Goal: Transaction & Acquisition: Purchase product/service

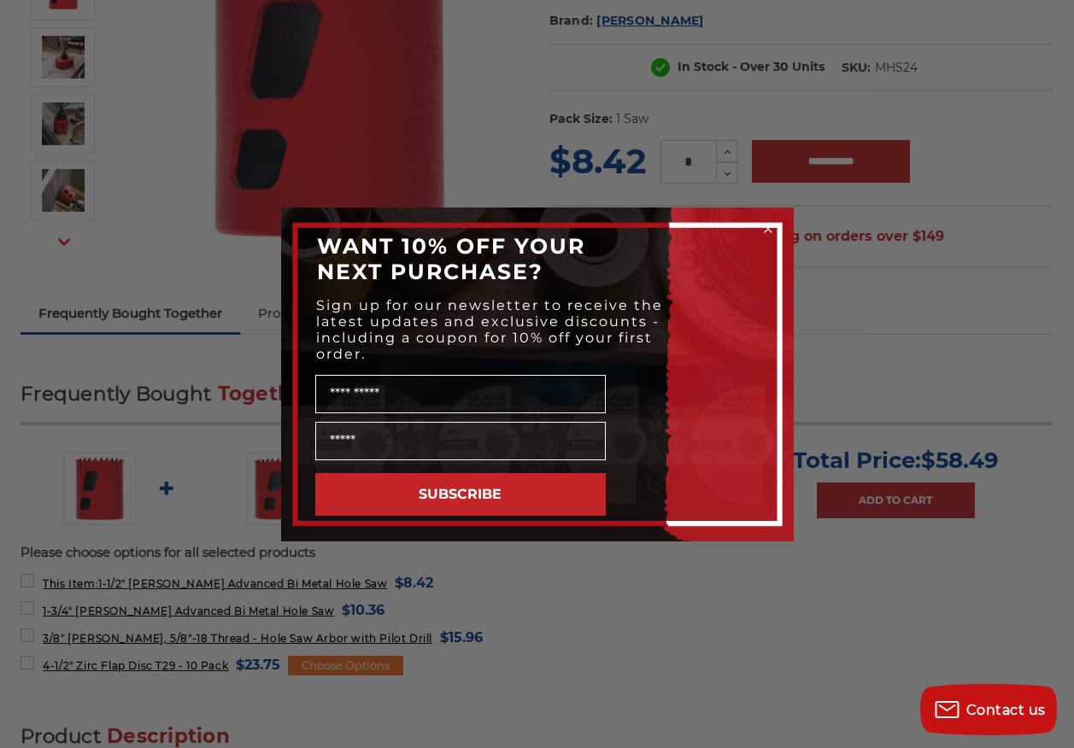
scroll to position [342, 0]
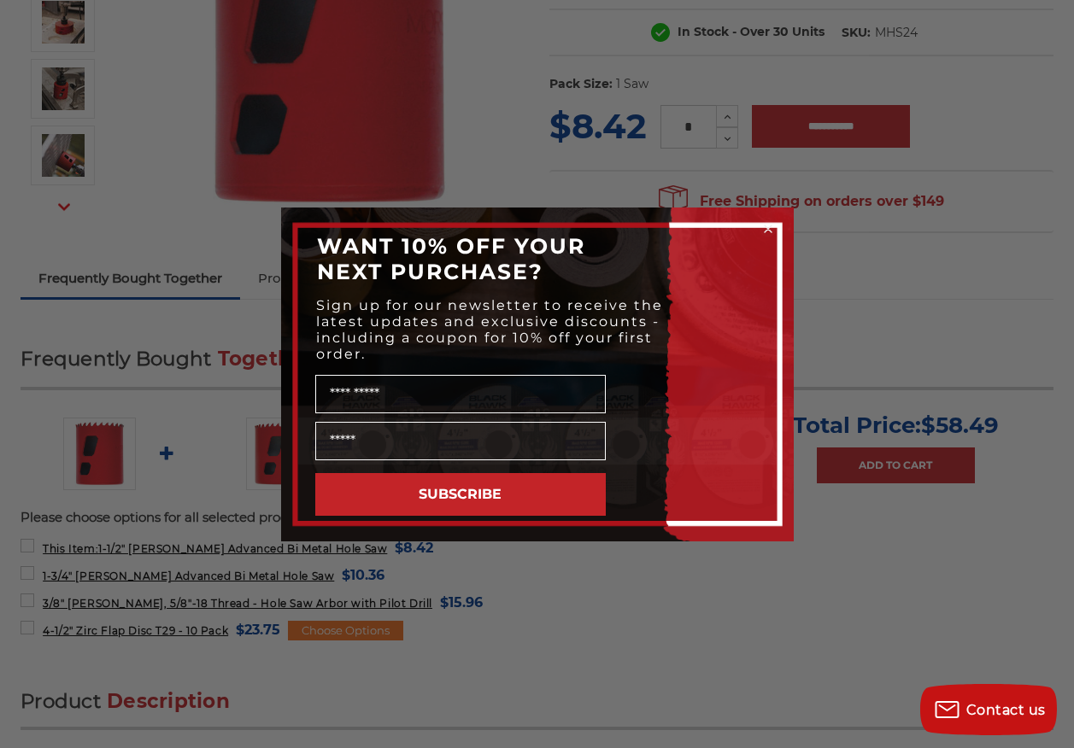
click at [767, 225] on circle "Close dialog" at bounding box center [767, 228] width 16 height 16
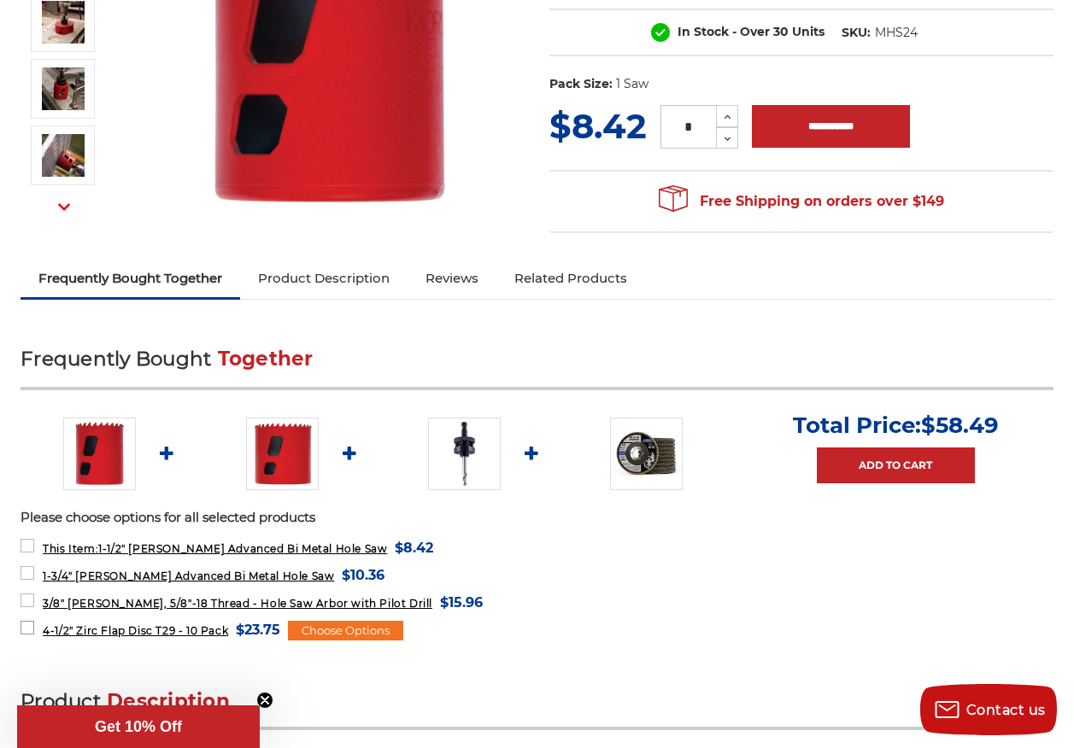
click at [228, 637] on span "4-1/2" Zirc Flap Disc T29 - 10 Pack" at bounding box center [135, 630] width 185 height 13
click at [636, 474] on img at bounding box center [647, 454] width 73 height 73
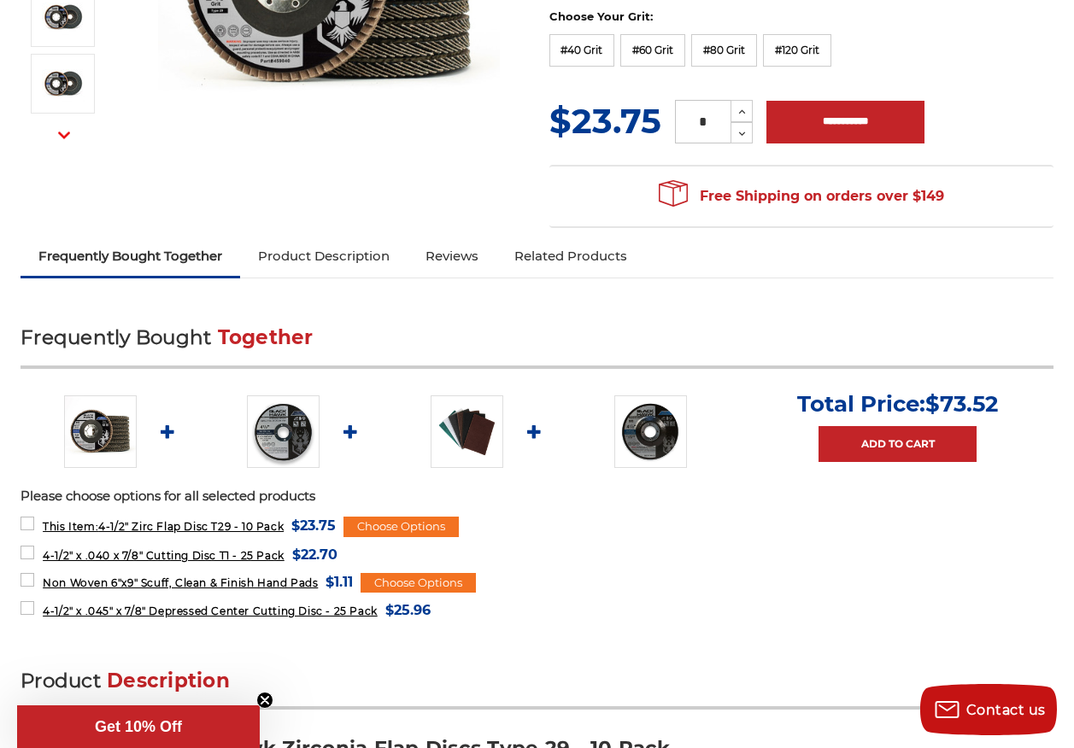
scroll to position [512, 0]
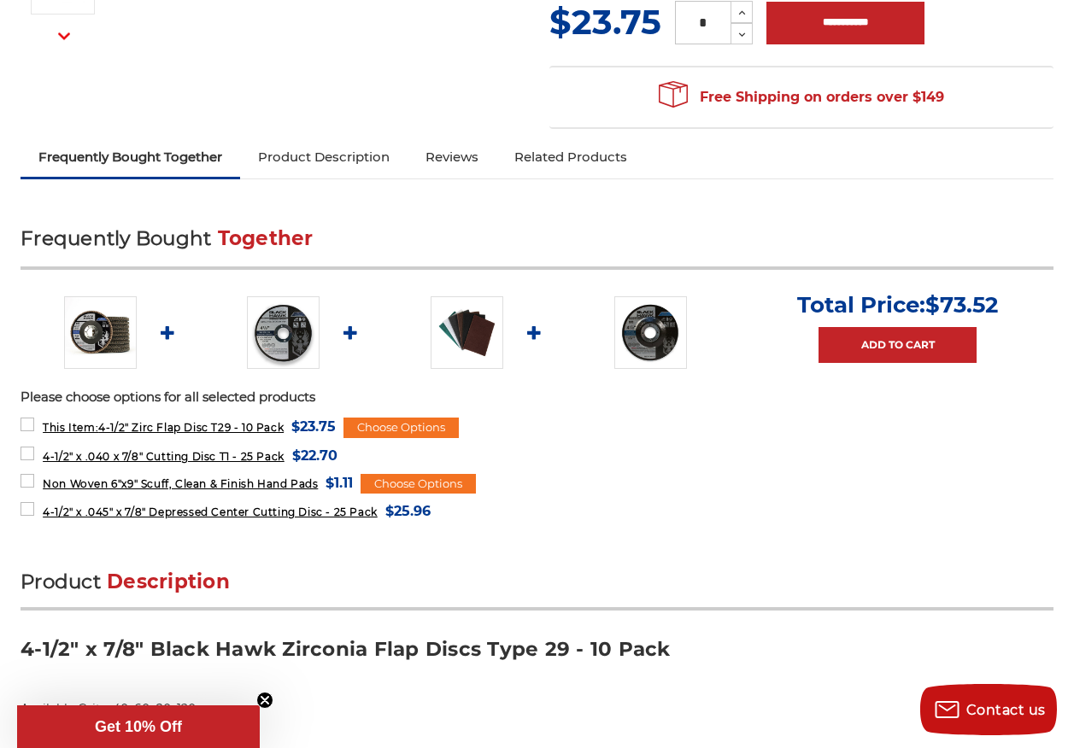
click at [503, 353] on img at bounding box center [466, 332] width 73 height 73
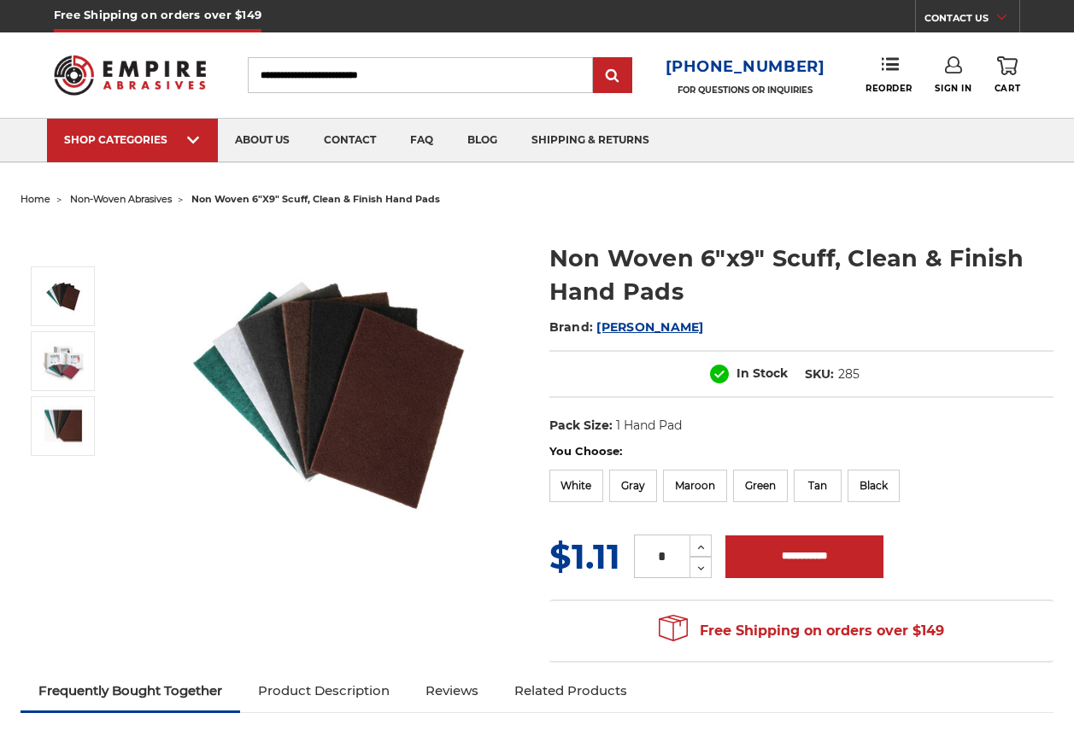
click at [494, 373] on div at bounding box center [272, 395] width 504 height 342
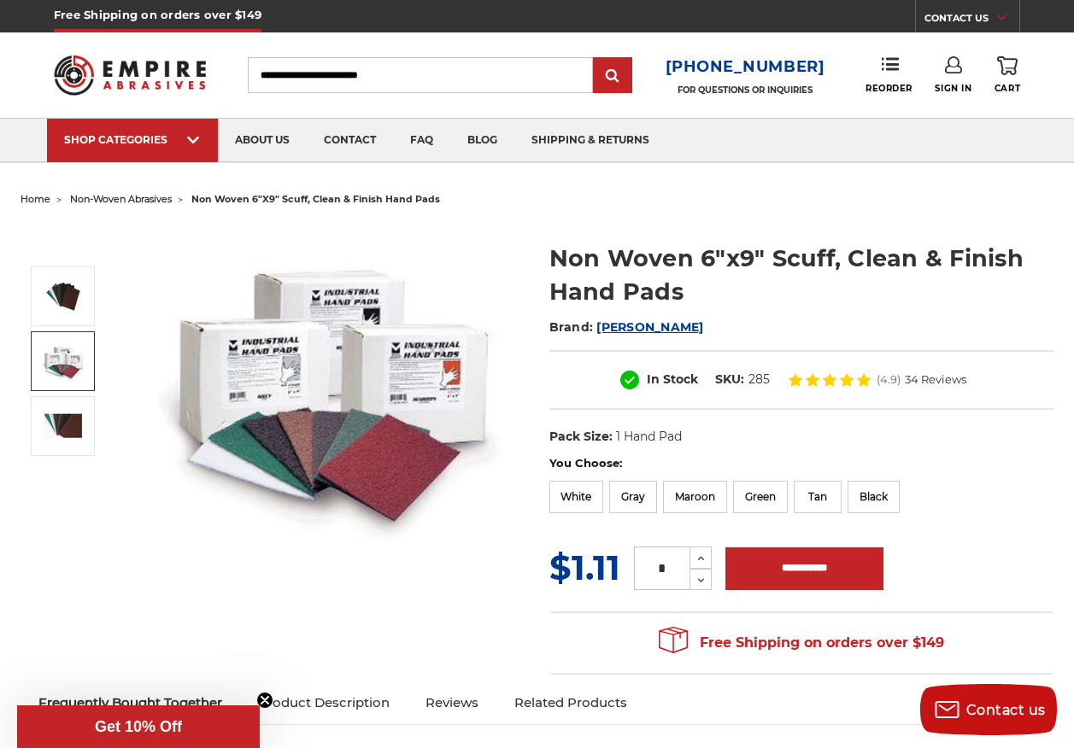
click at [95, 366] on link at bounding box center [63, 361] width 64 height 60
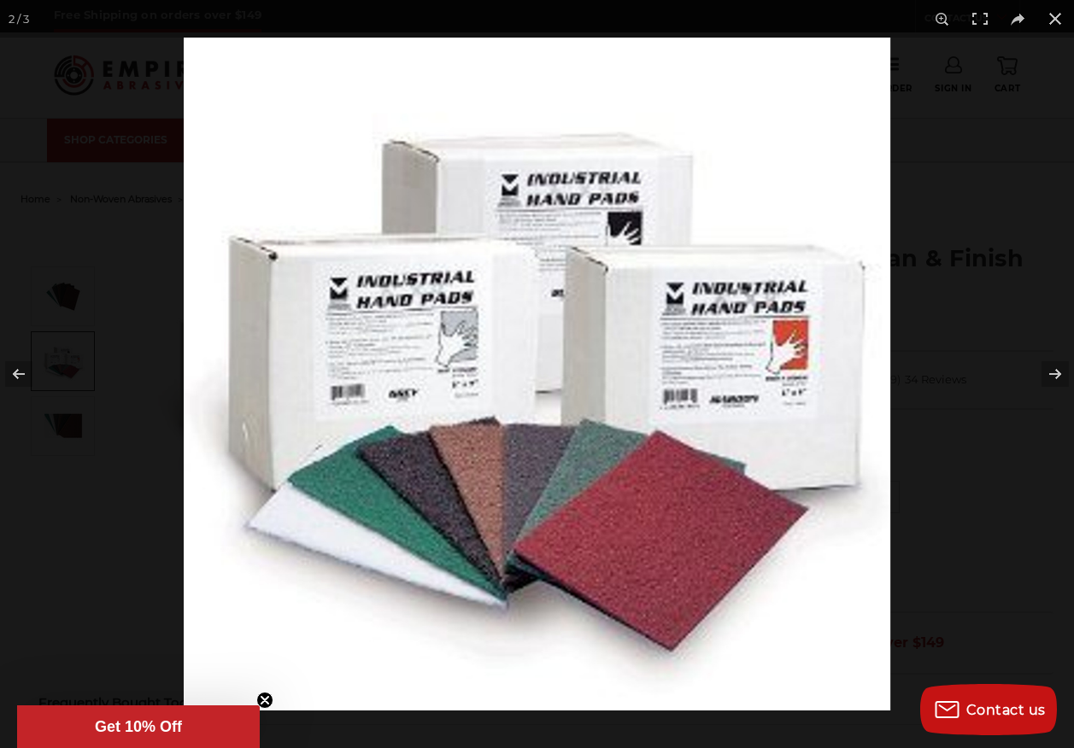
click at [265, 700] on icon "Close teaser" at bounding box center [264, 700] width 7 height 7
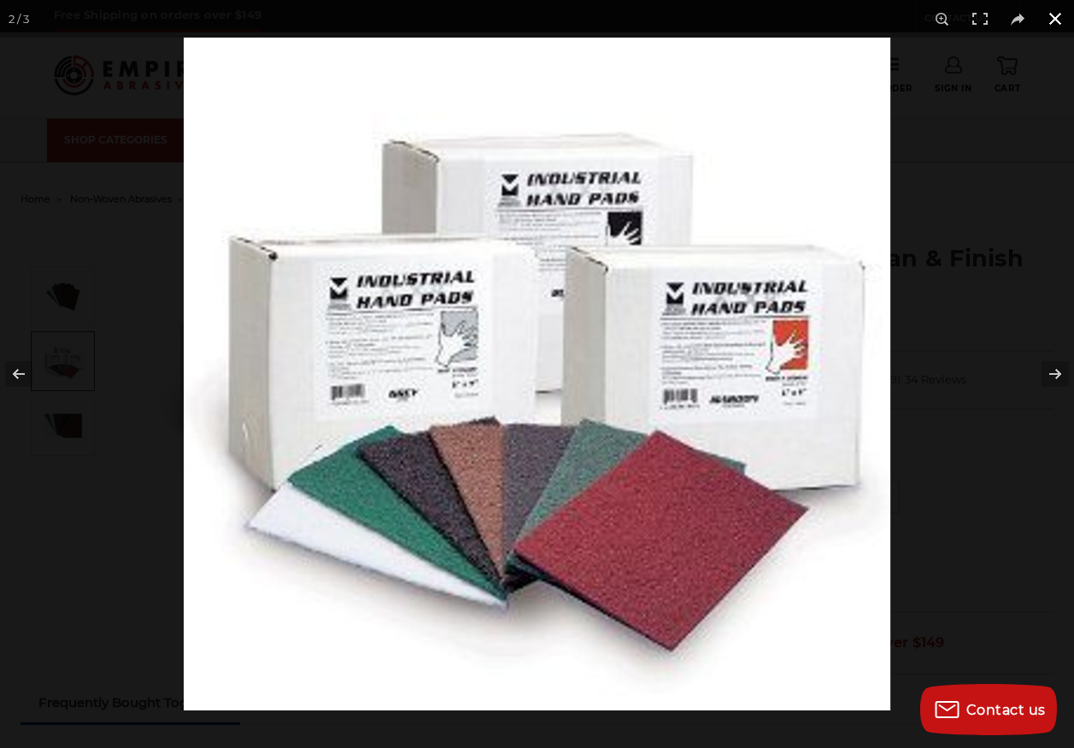
click at [1057, 14] on button at bounding box center [1055, 19] width 38 height 38
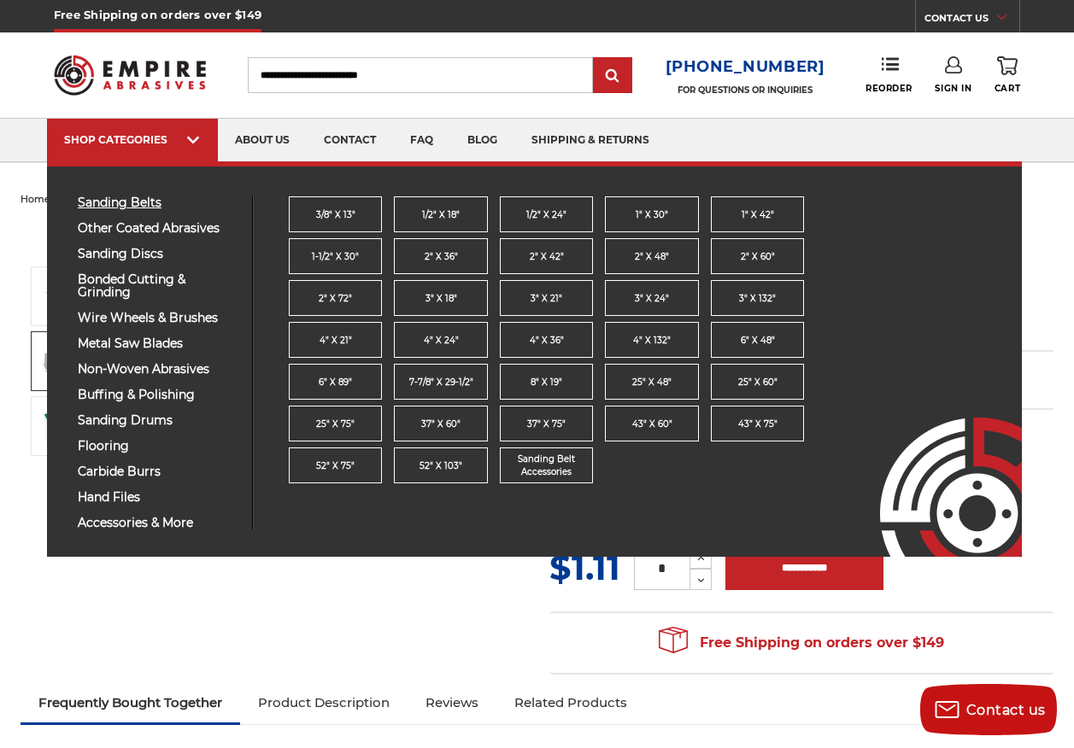
click at [134, 201] on span "sanding belts" at bounding box center [158, 202] width 161 height 13
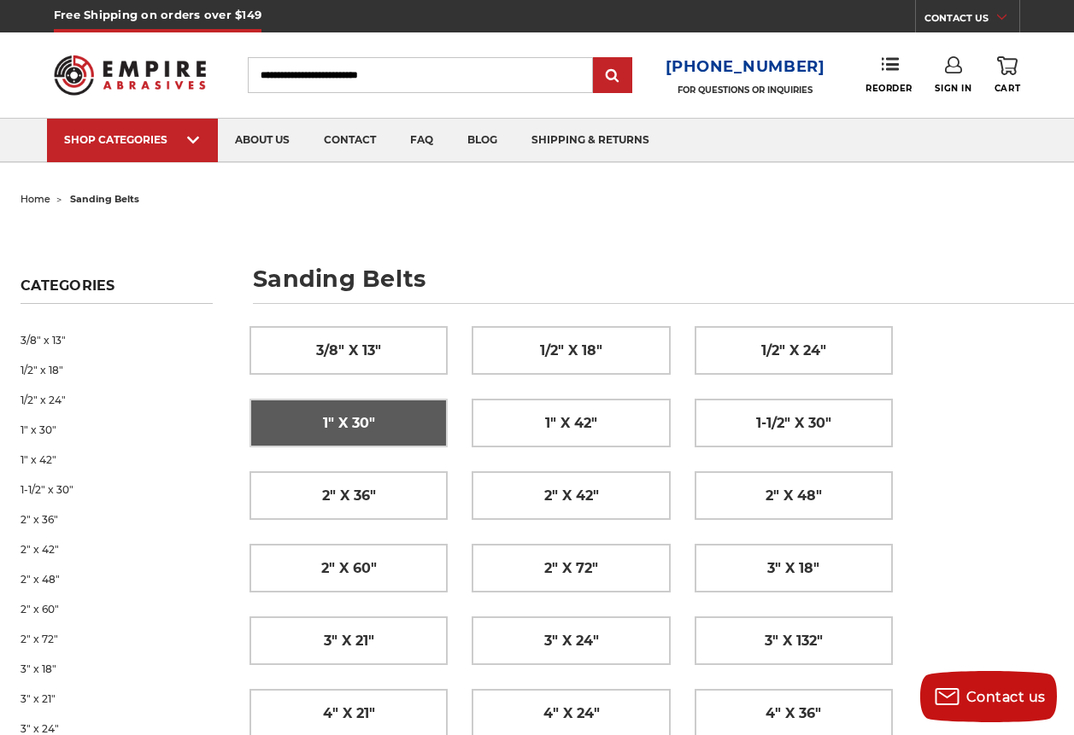
click at [375, 409] on span "1" x 30"" at bounding box center [349, 423] width 52 height 29
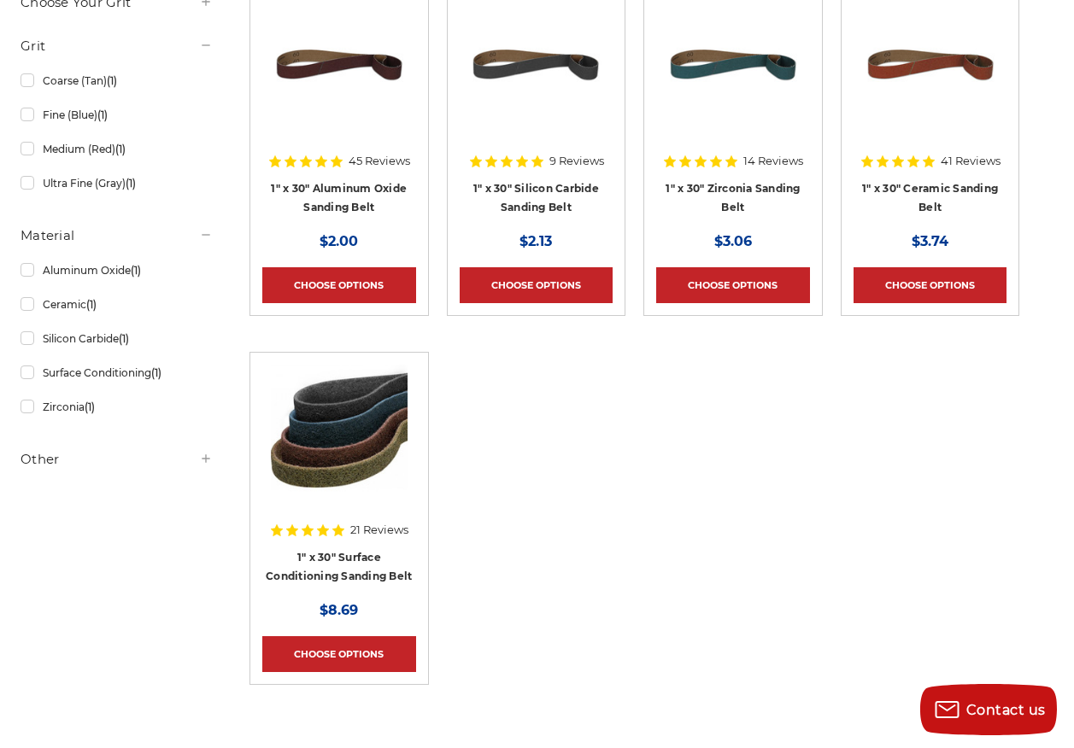
scroll to position [427, 0]
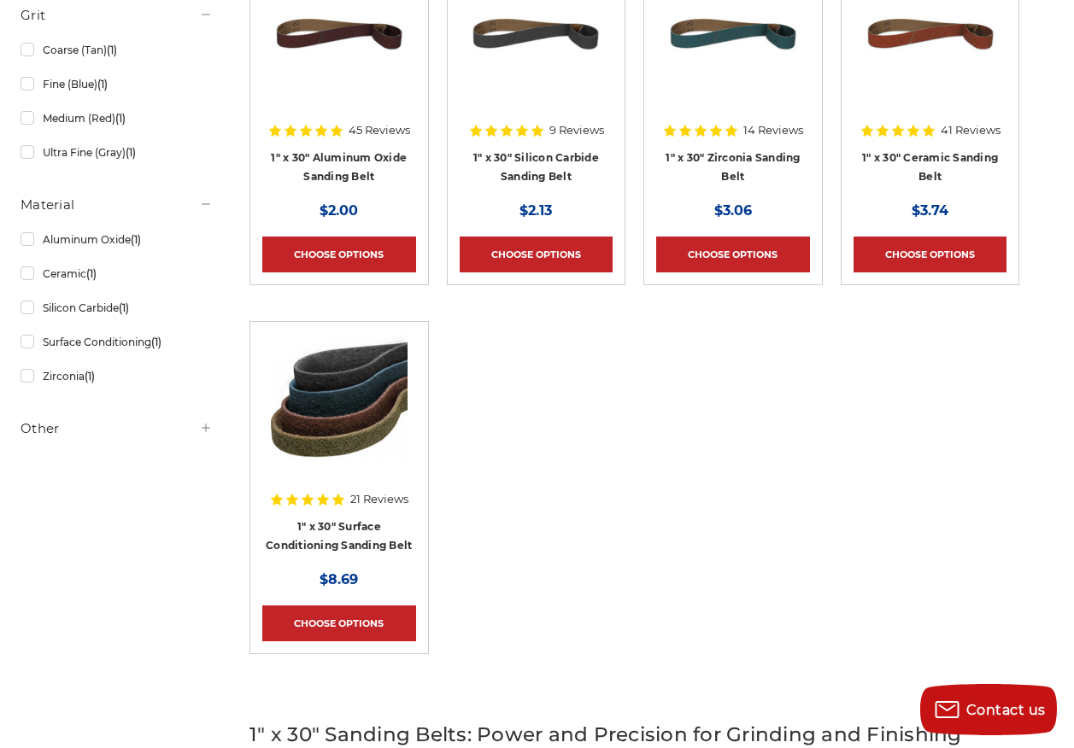
click at [386, 549] on h4 "1" x 30" Surface Conditioning Sanding Belt" at bounding box center [339, 541] width 154 height 48
click at [401, 553] on link "1" x 30" Surface Conditioning Sanding Belt" at bounding box center [339, 536] width 146 height 32
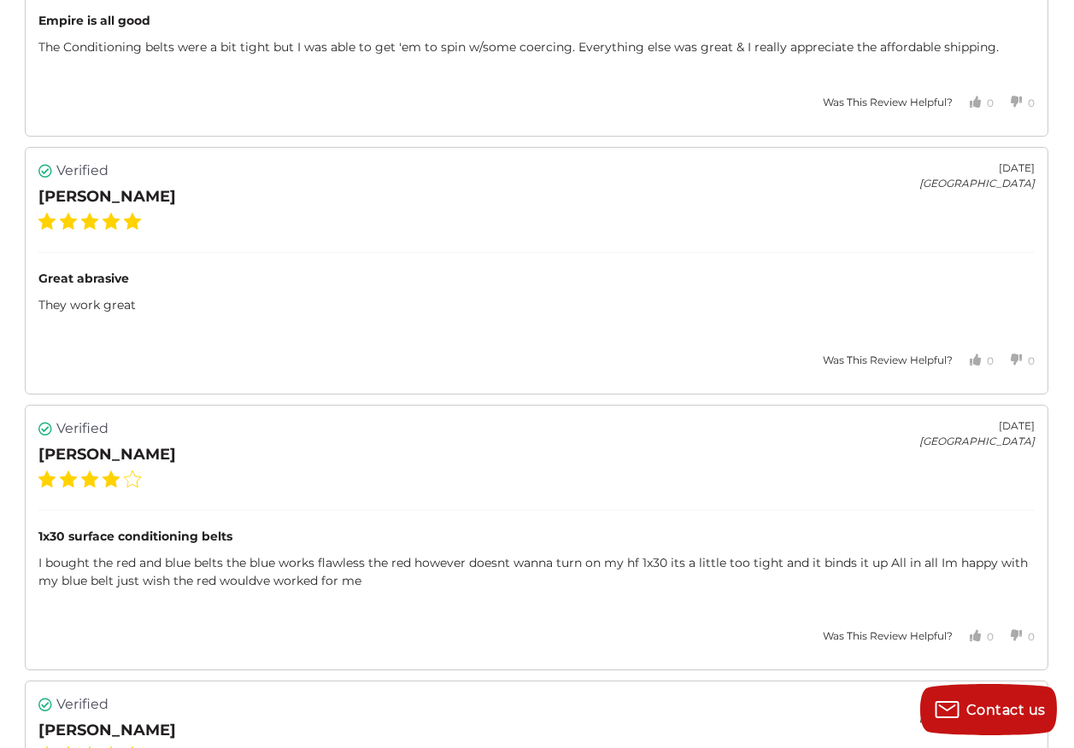
scroll to position [4526, 0]
